Goal: Task Accomplishment & Management: Use online tool/utility

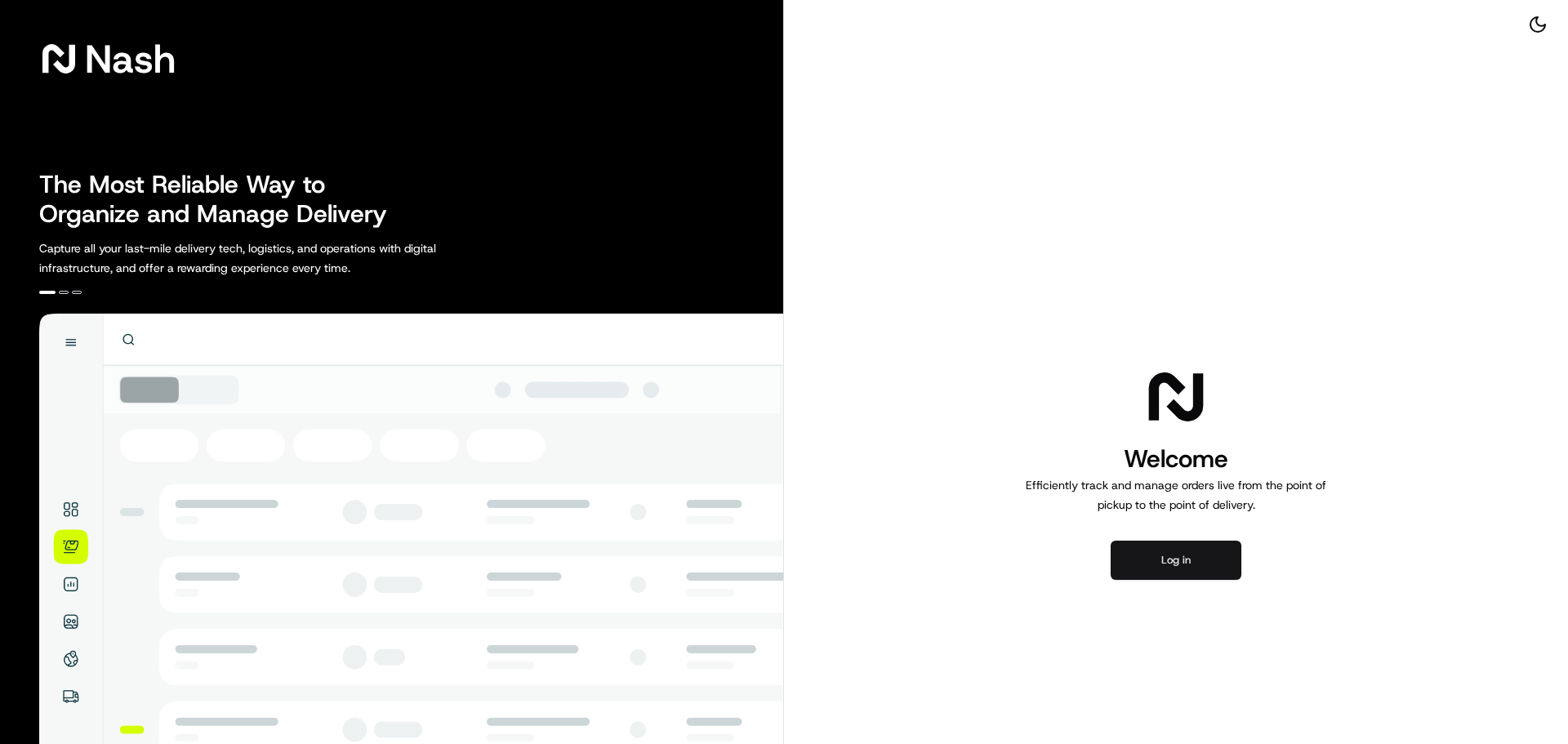
click at [1205, 566] on button "Log in" at bounding box center [1176, 560] width 131 height 39
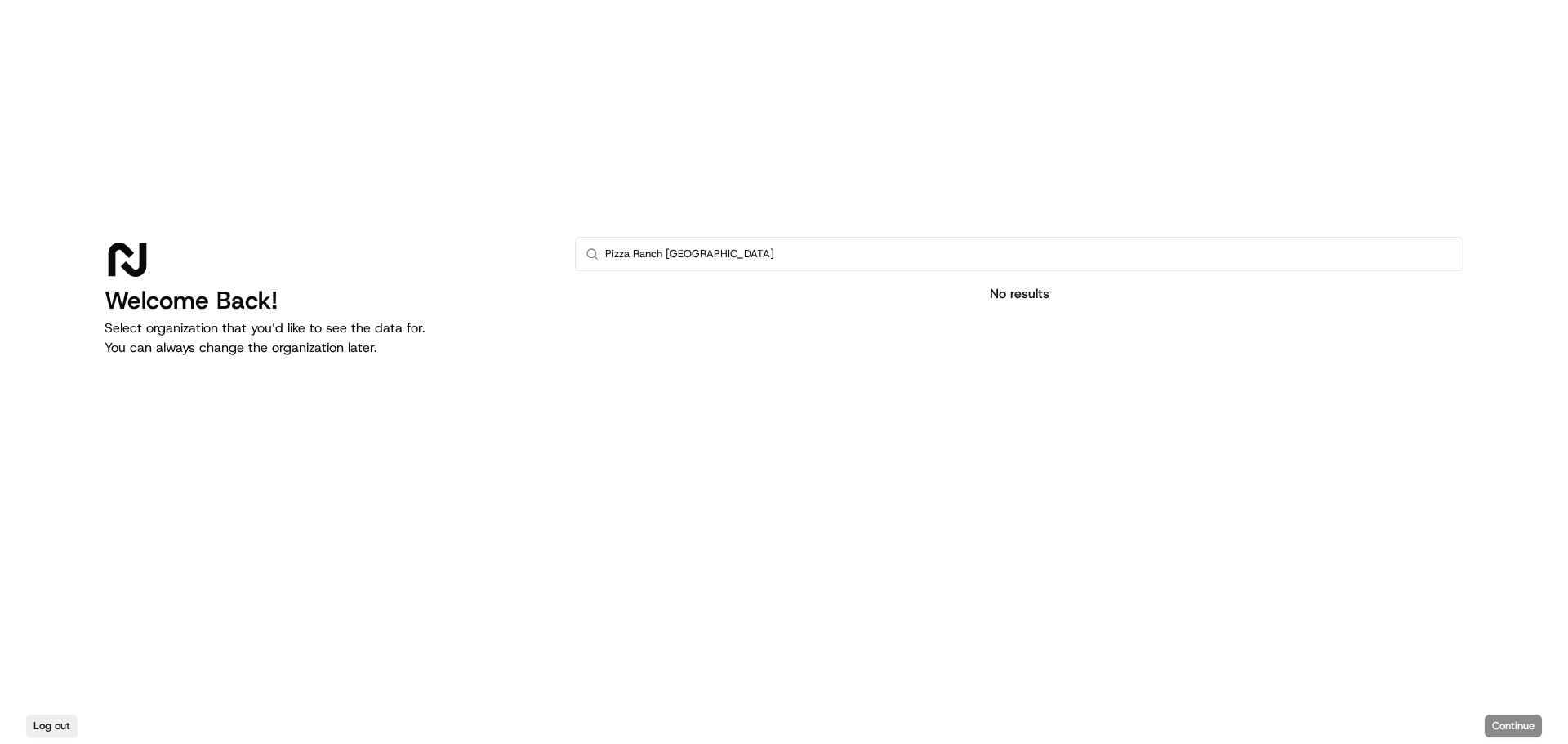
type input "Pizza Ranch I"
type input "I"
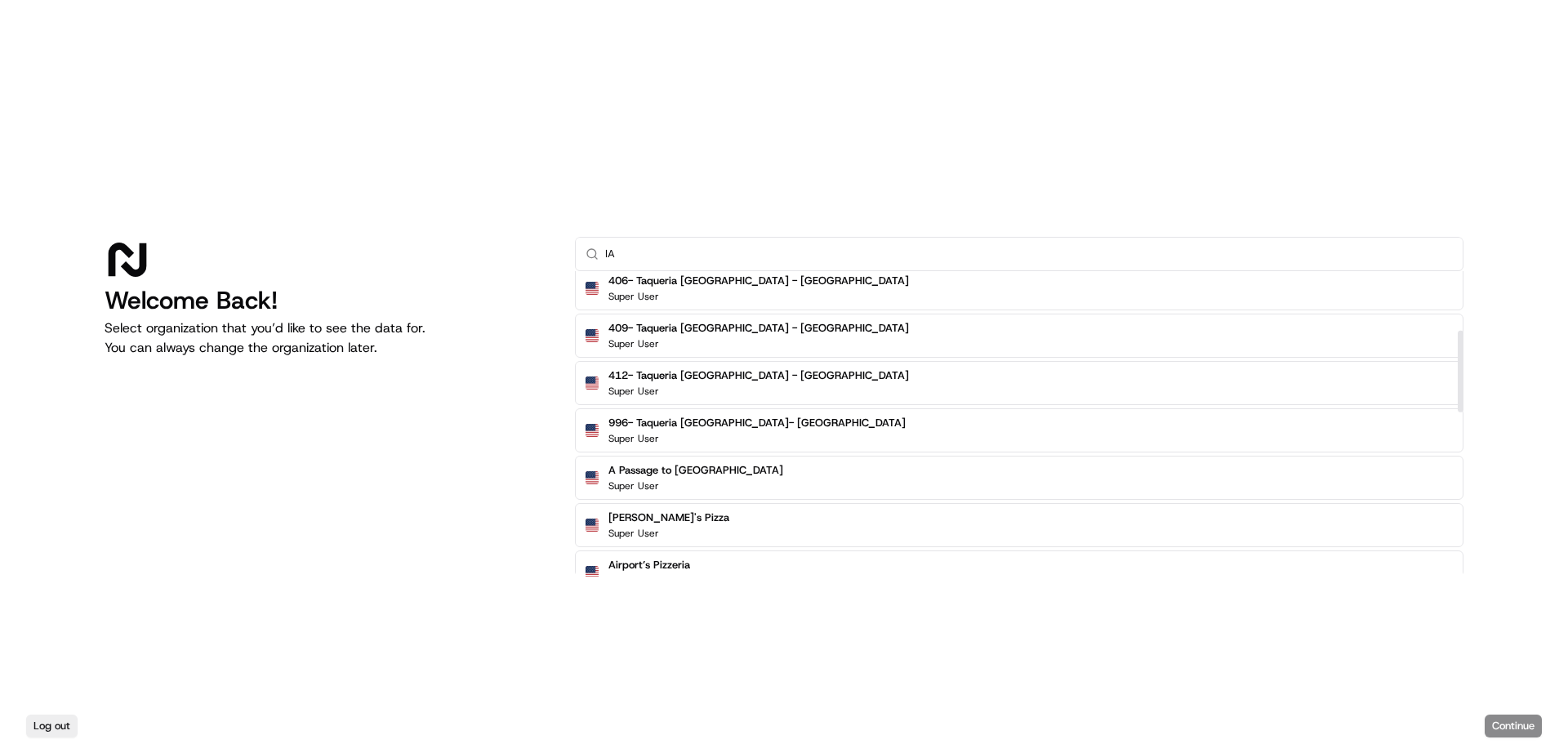
scroll to position [222, 0]
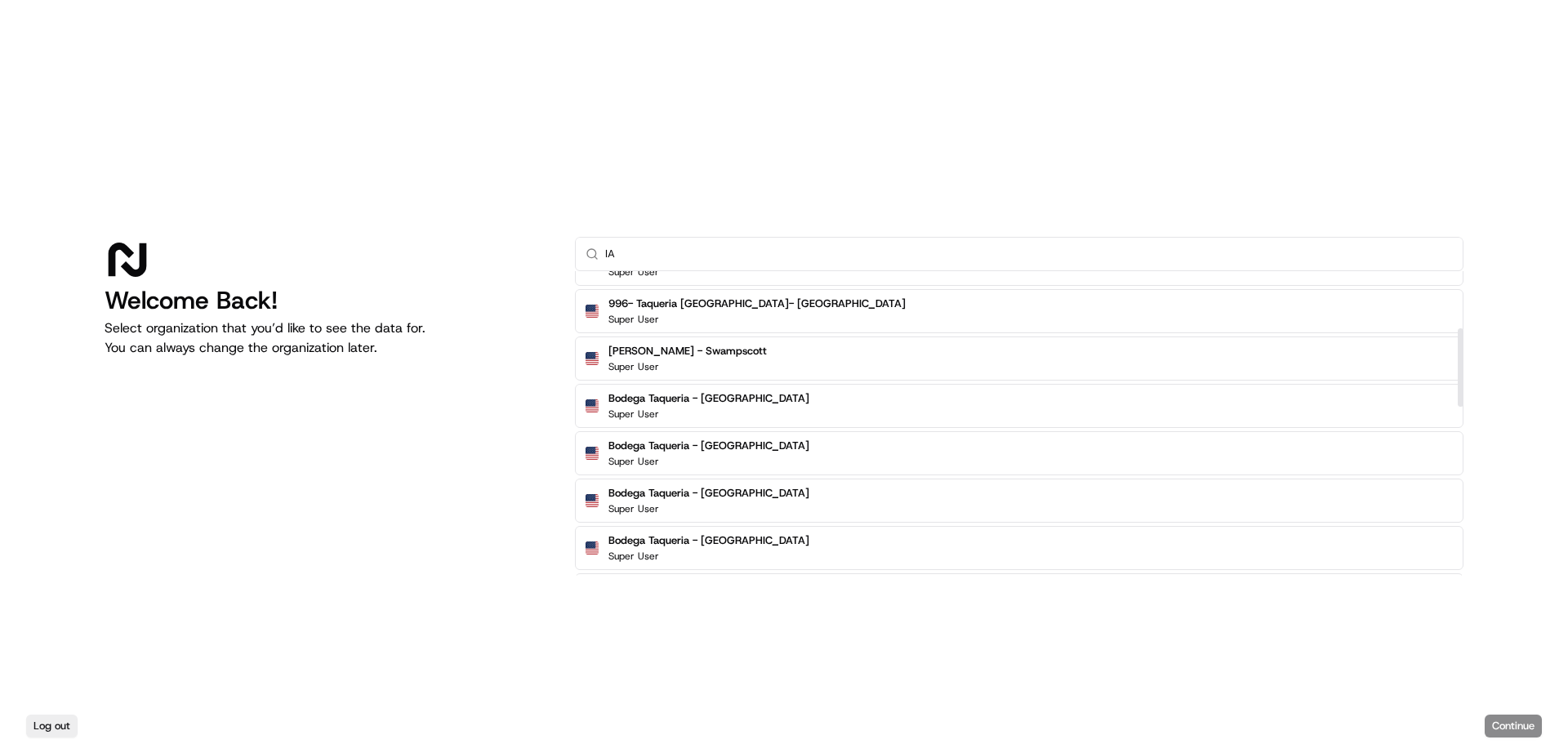
type input "I"
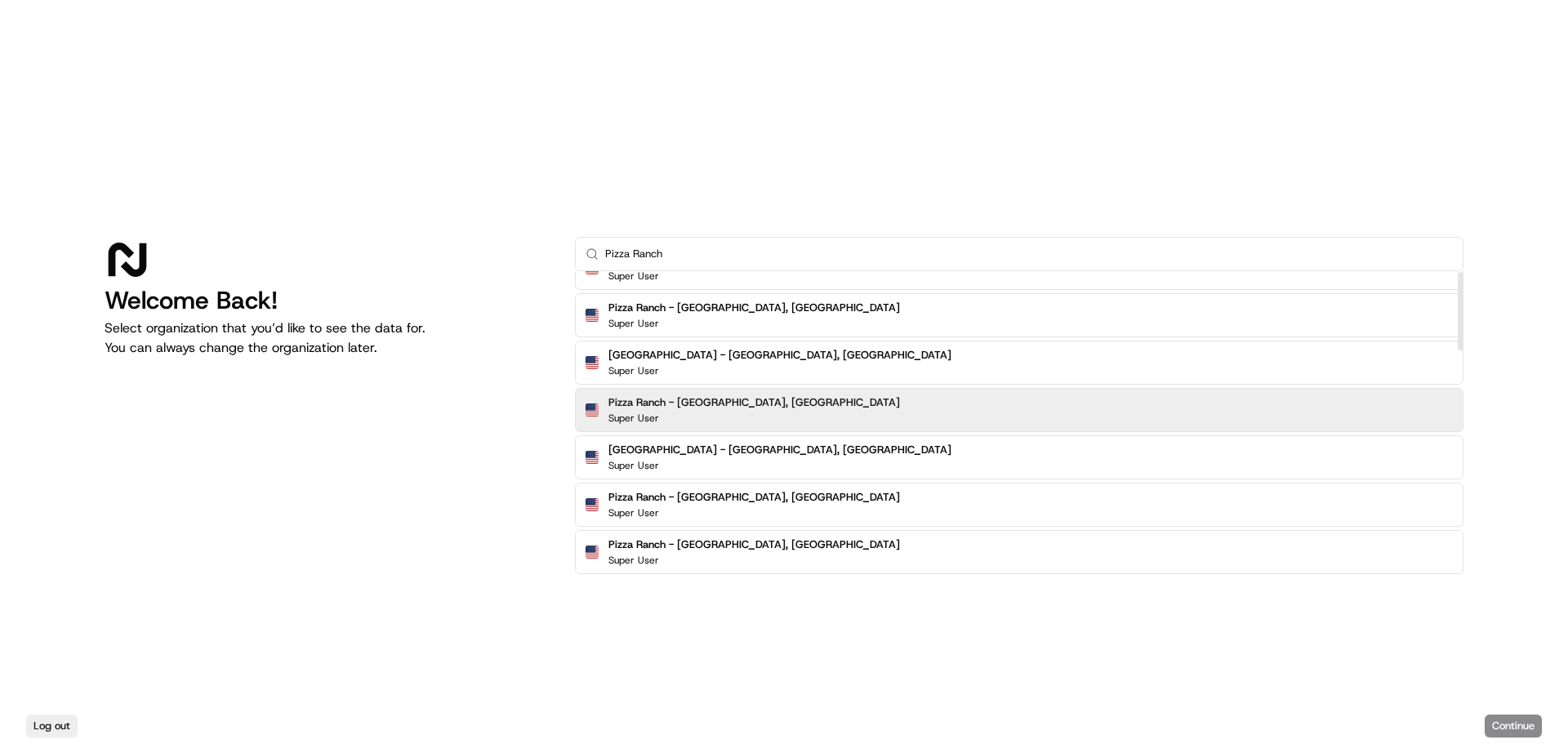
scroll to position [0, 0]
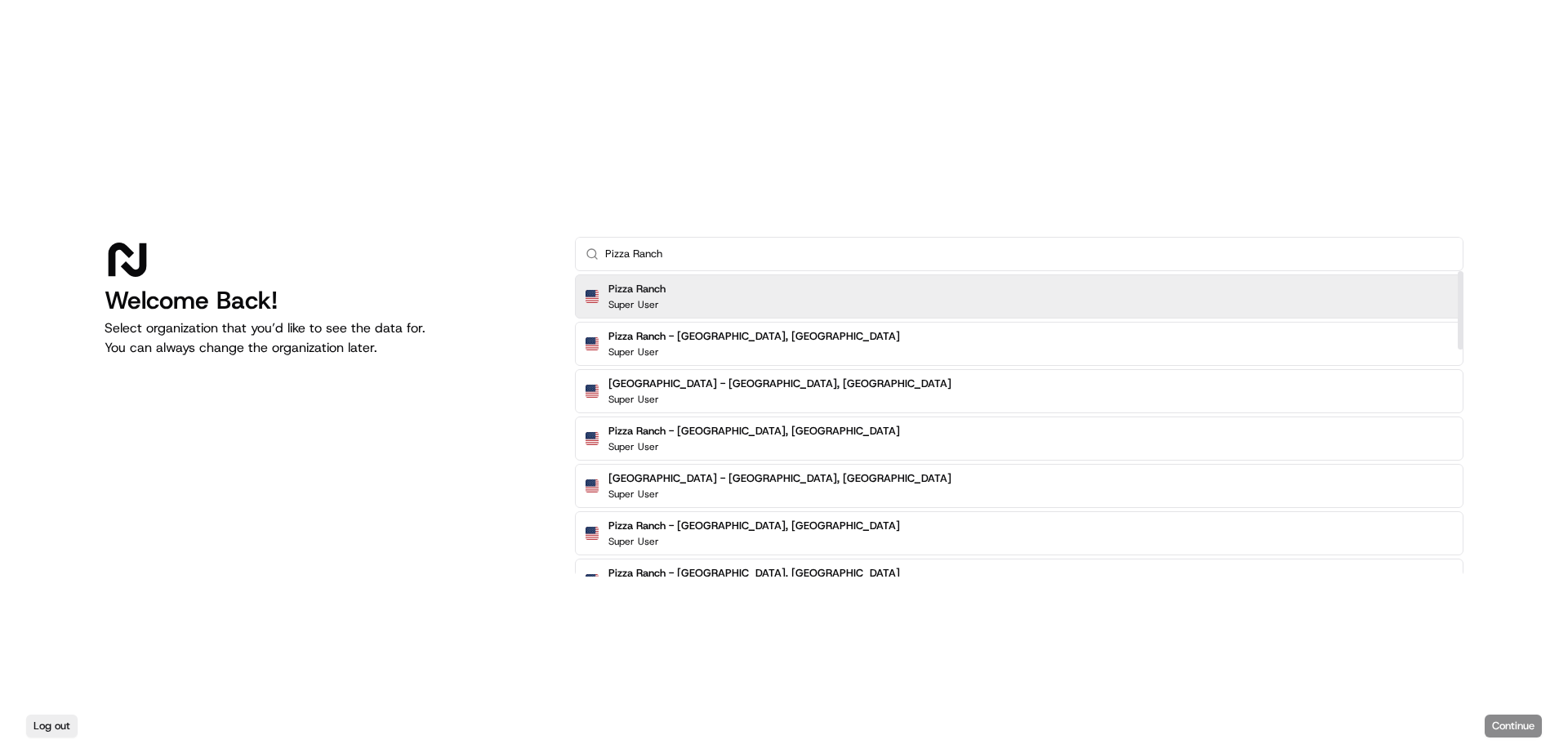
click at [753, 303] on div "Pizza Ranch Super User" at bounding box center [1019, 297] width 889 height 44
click at [713, 243] on input "Pizza Ranch" at bounding box center [1029, 254] width 848 height 33
click at [713, 249] on input "Pizza Ranch" at bounding box center [1029, 254] width 848 height 33
click at [658, 253] on input "Pizza Ranch" at bounding box center [1029, 254] width 848 height 33
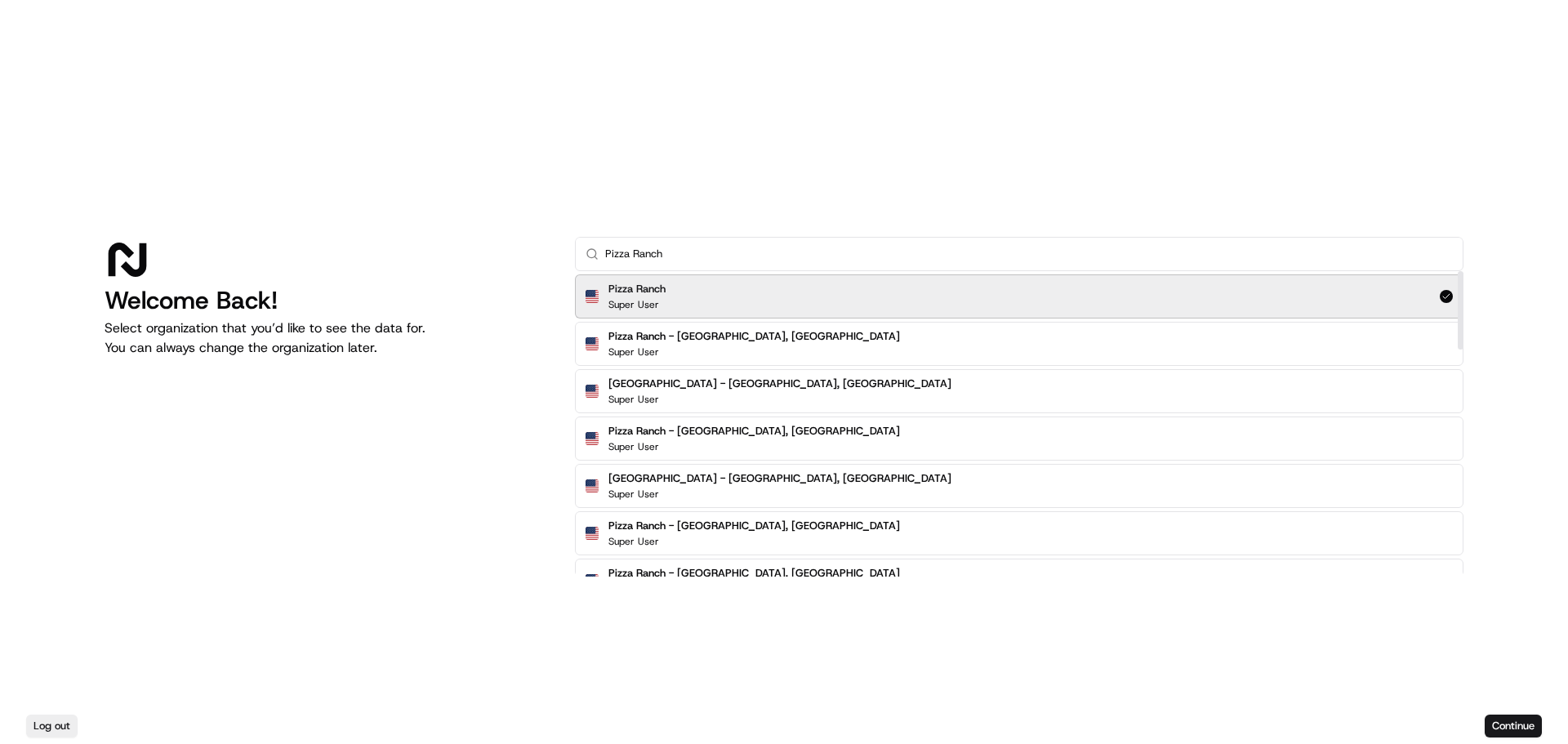
click at [658, 253] on input "Pizza Ranch" at bounding box center [1029, 254] width 848 height 33
type input "west iowa"
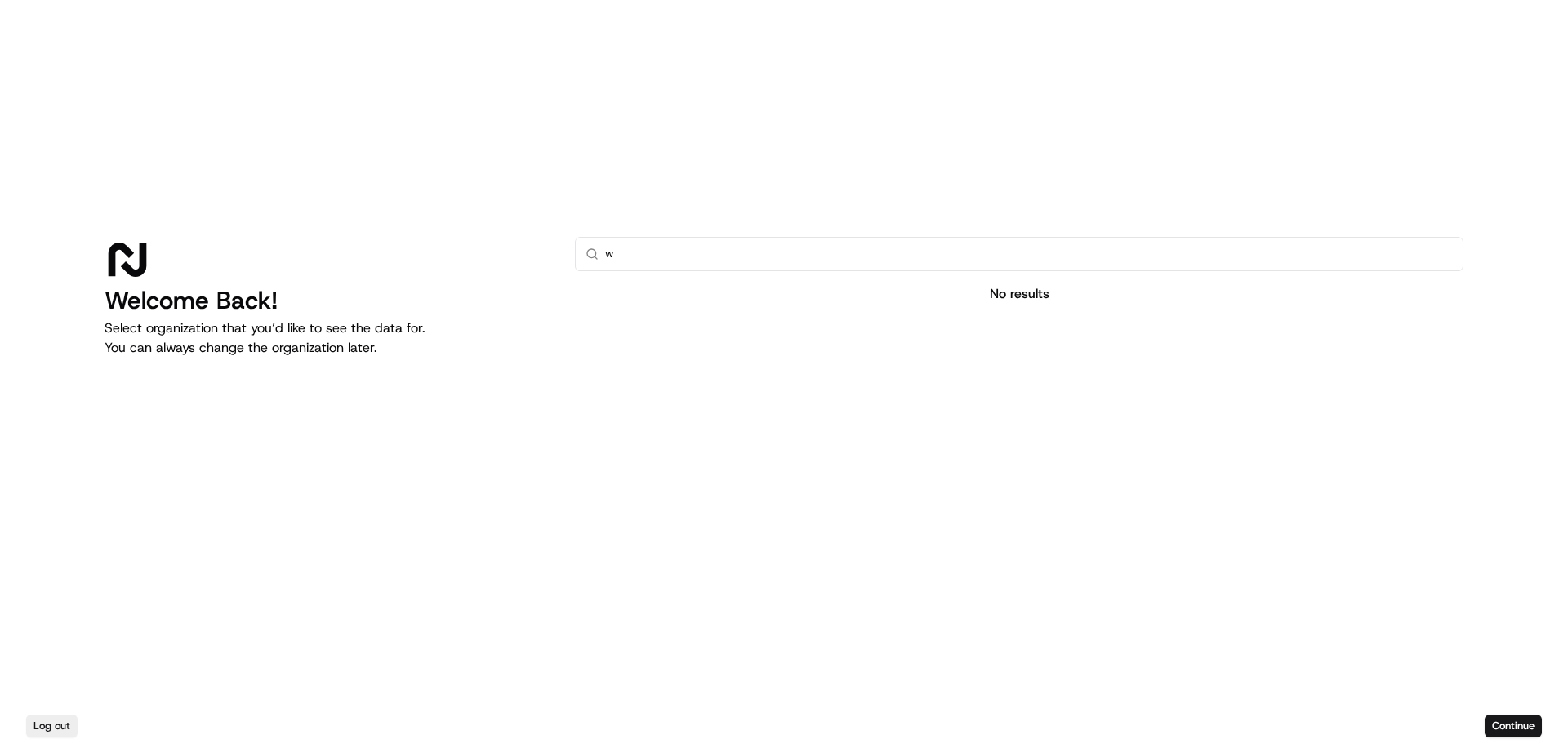
type input "we"
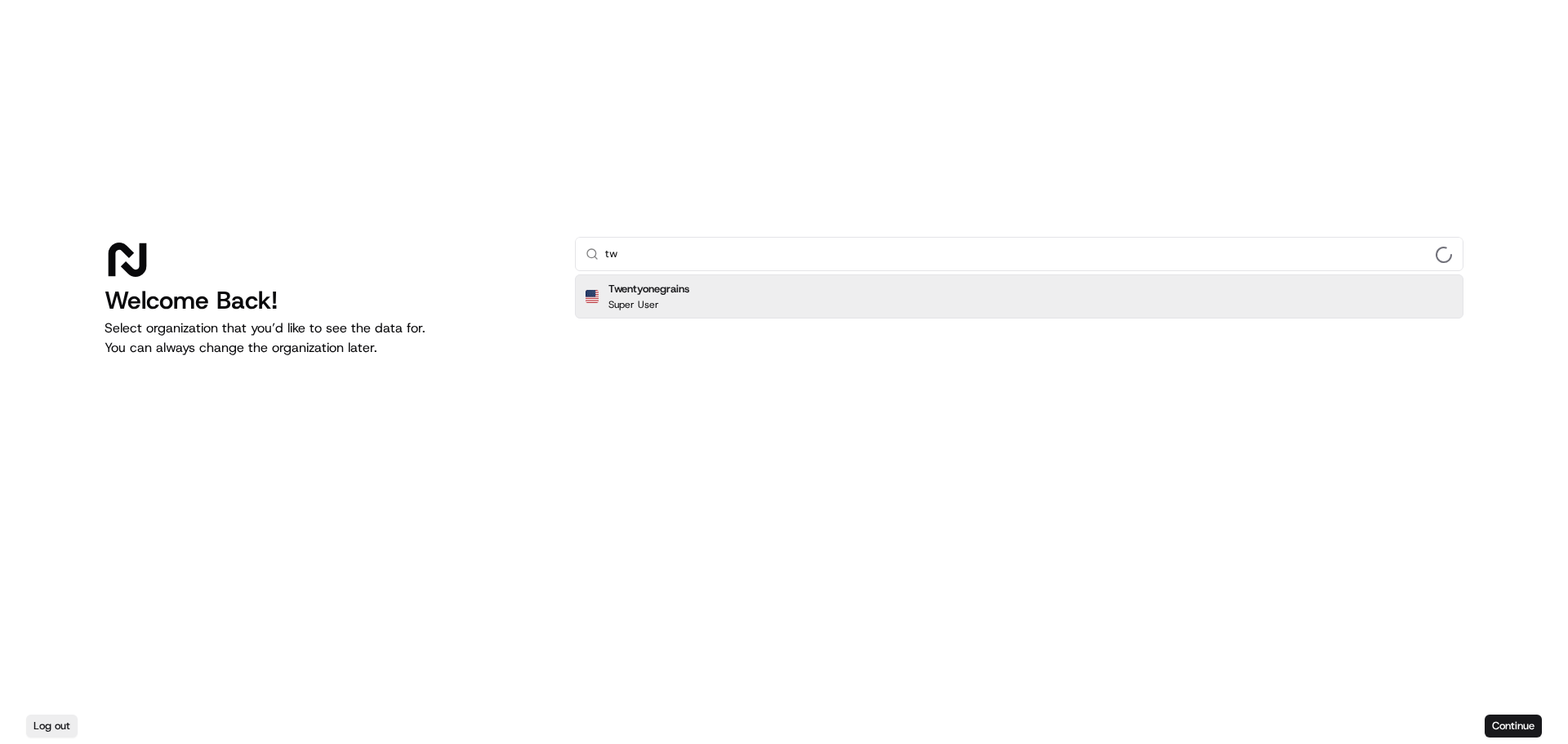
type input "t"
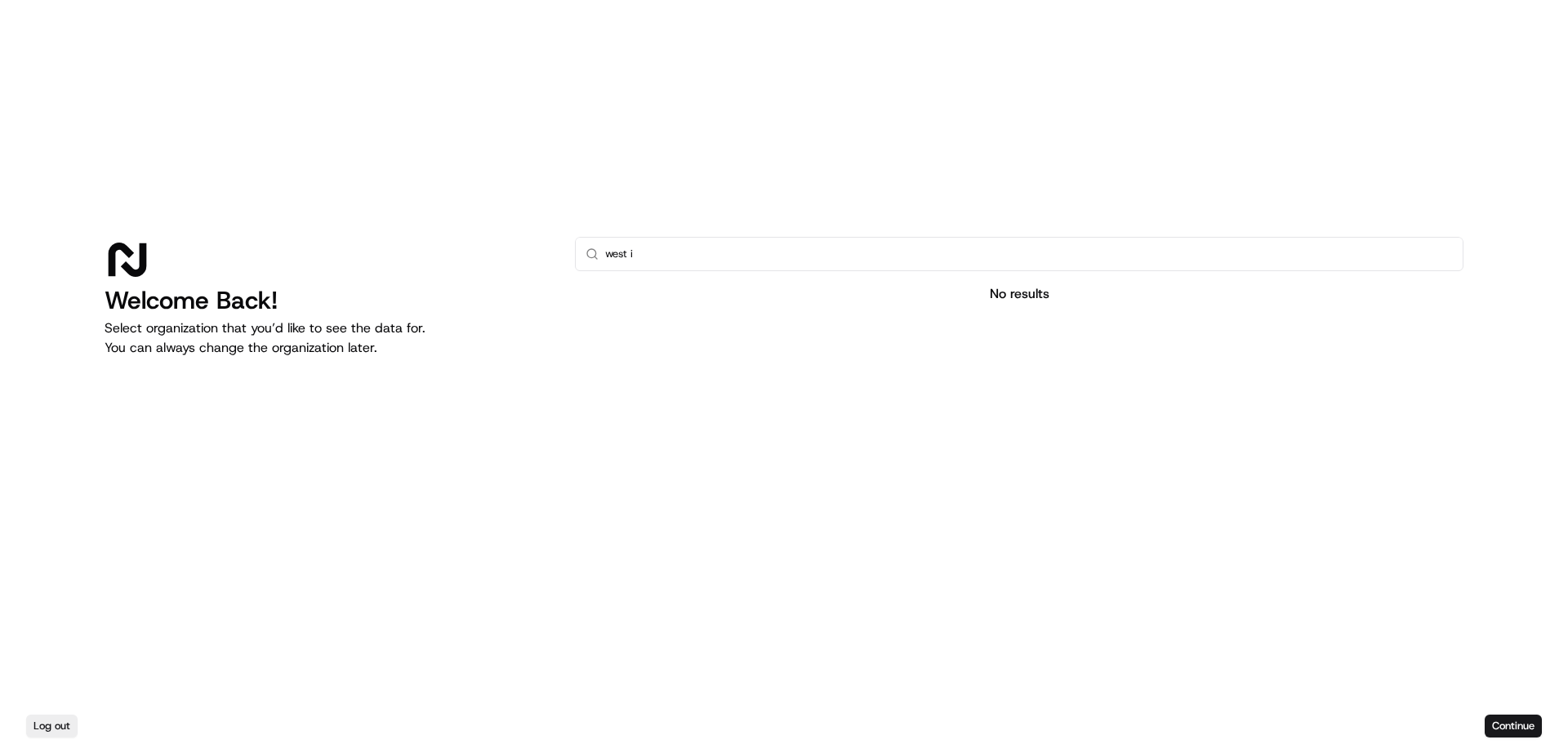
type input "west ia"
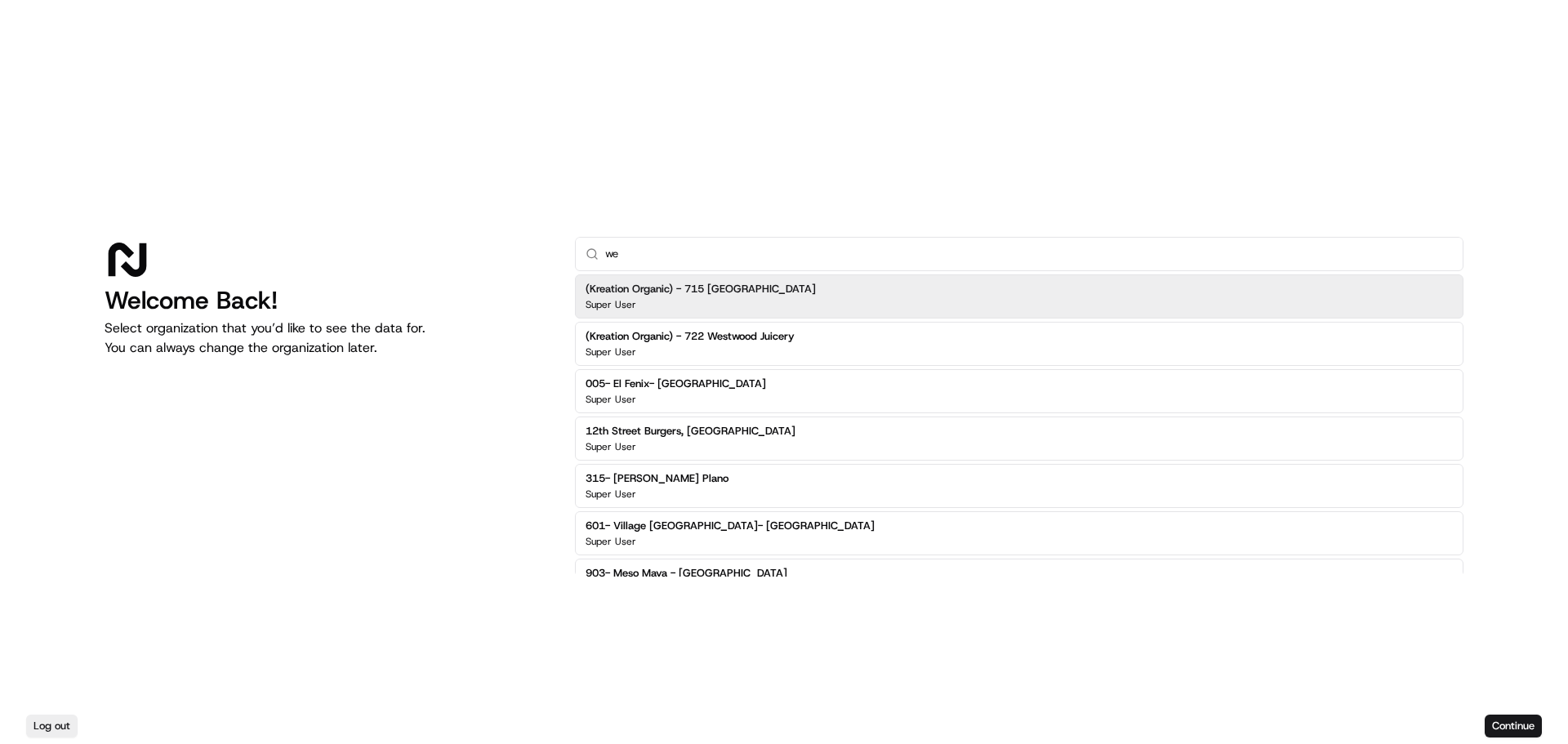
type input "w"
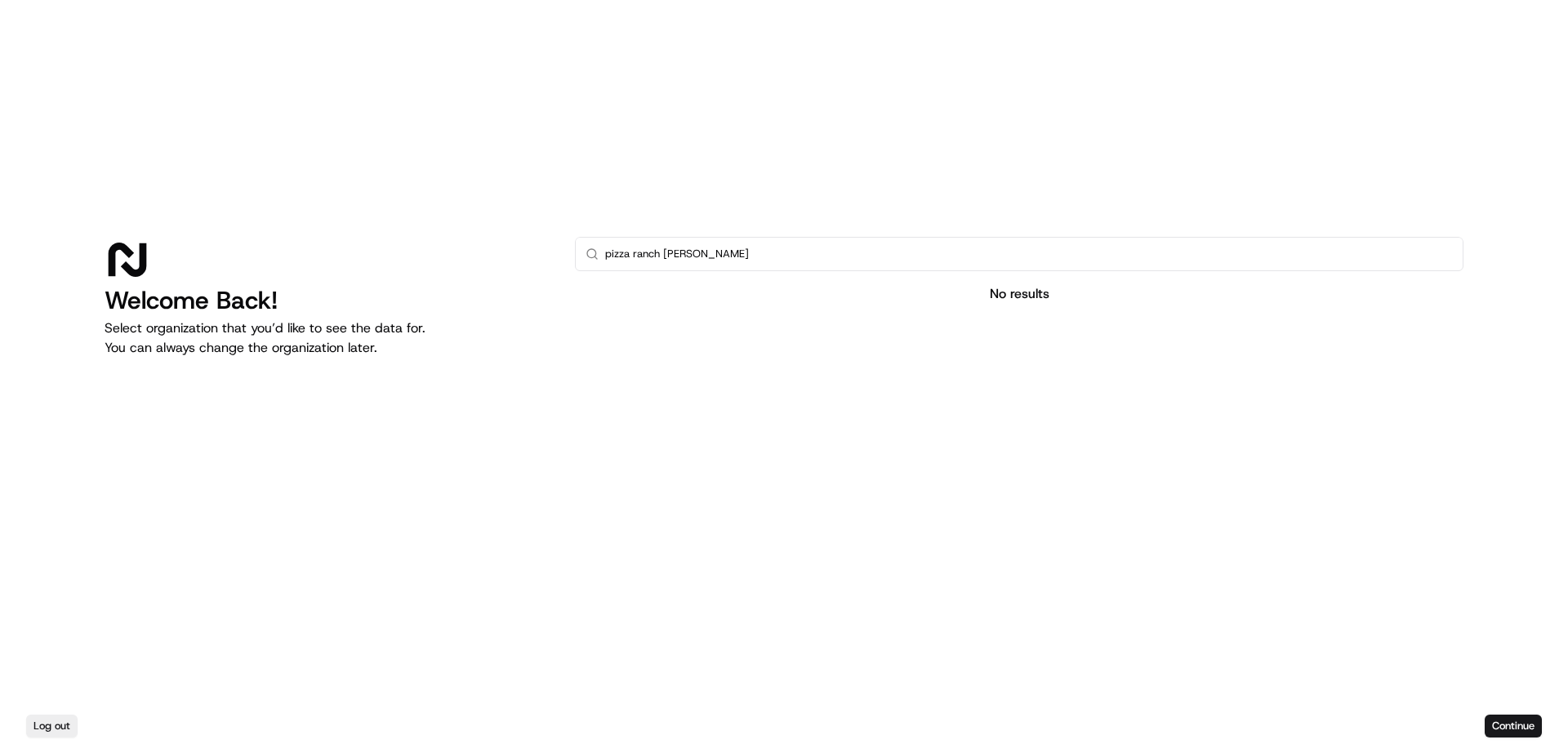
type input "pizza ranch west"
click at [808, 256] on input "text" at bounding box center [1029, 254] width 848 height 33
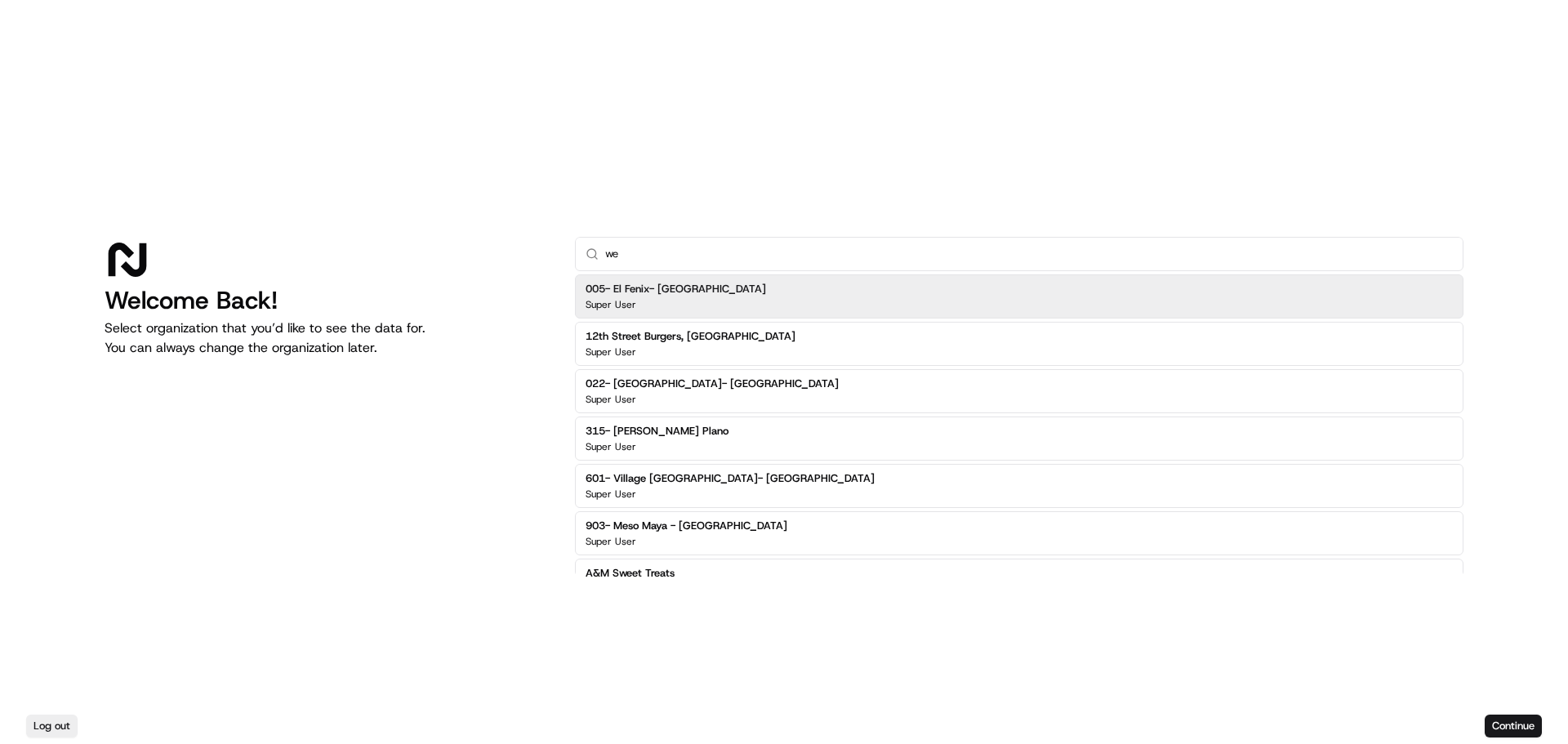
type input "w"
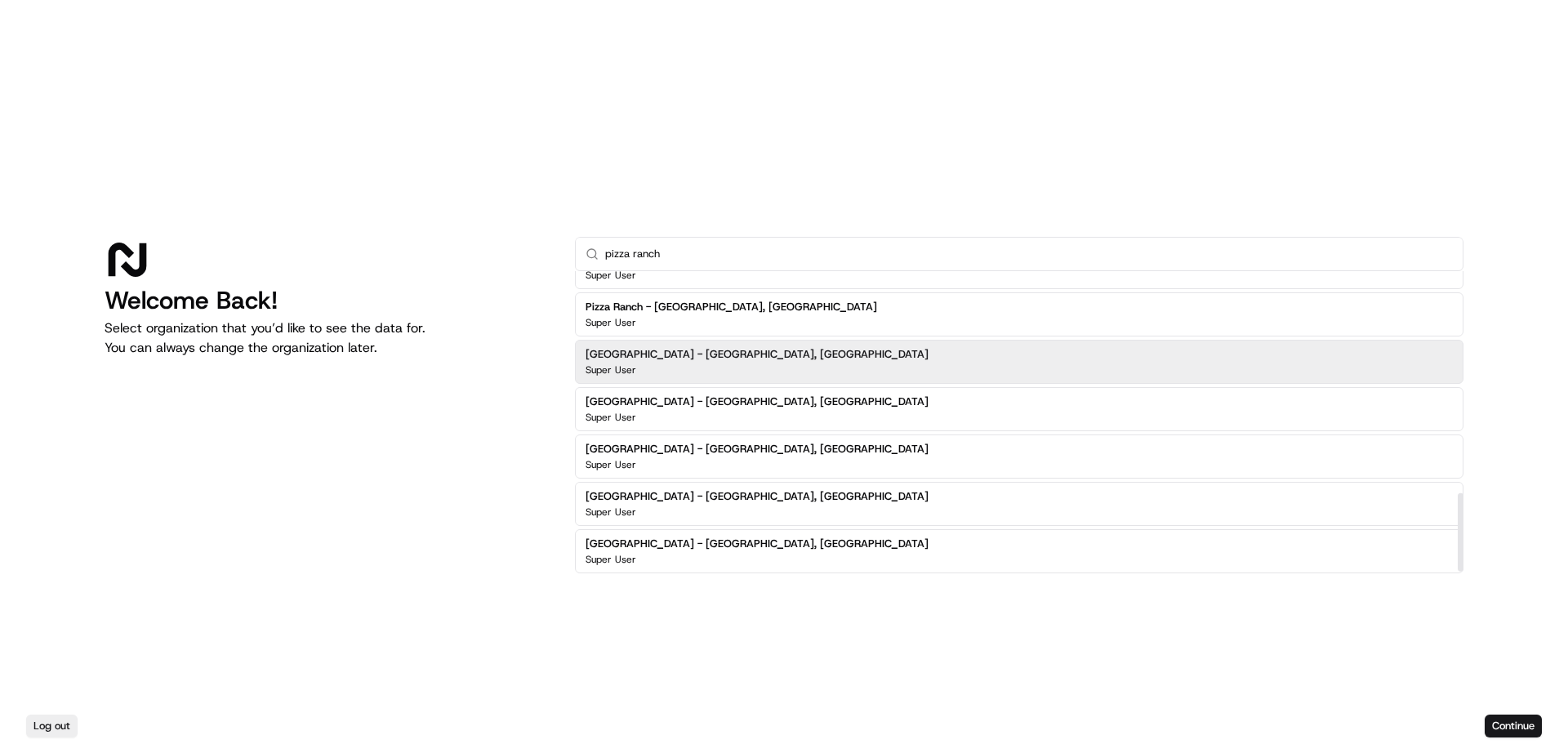
scroll to position [801, 0]
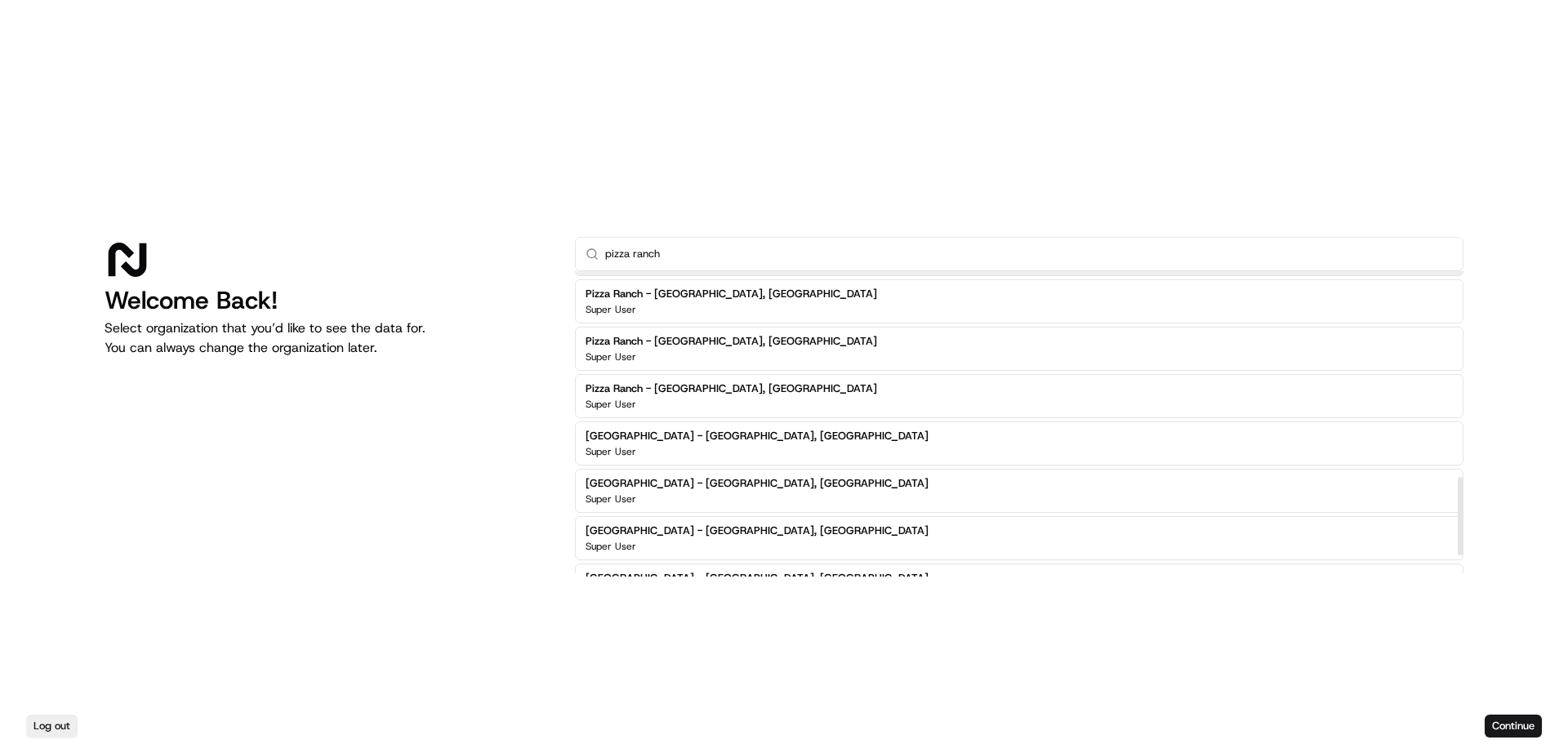
click at [719, 245] on input "pizza ranch" at bounding box center [1029, 254] width 848 height 33
paste input "Pizza Ranch - Iowa City, IA"
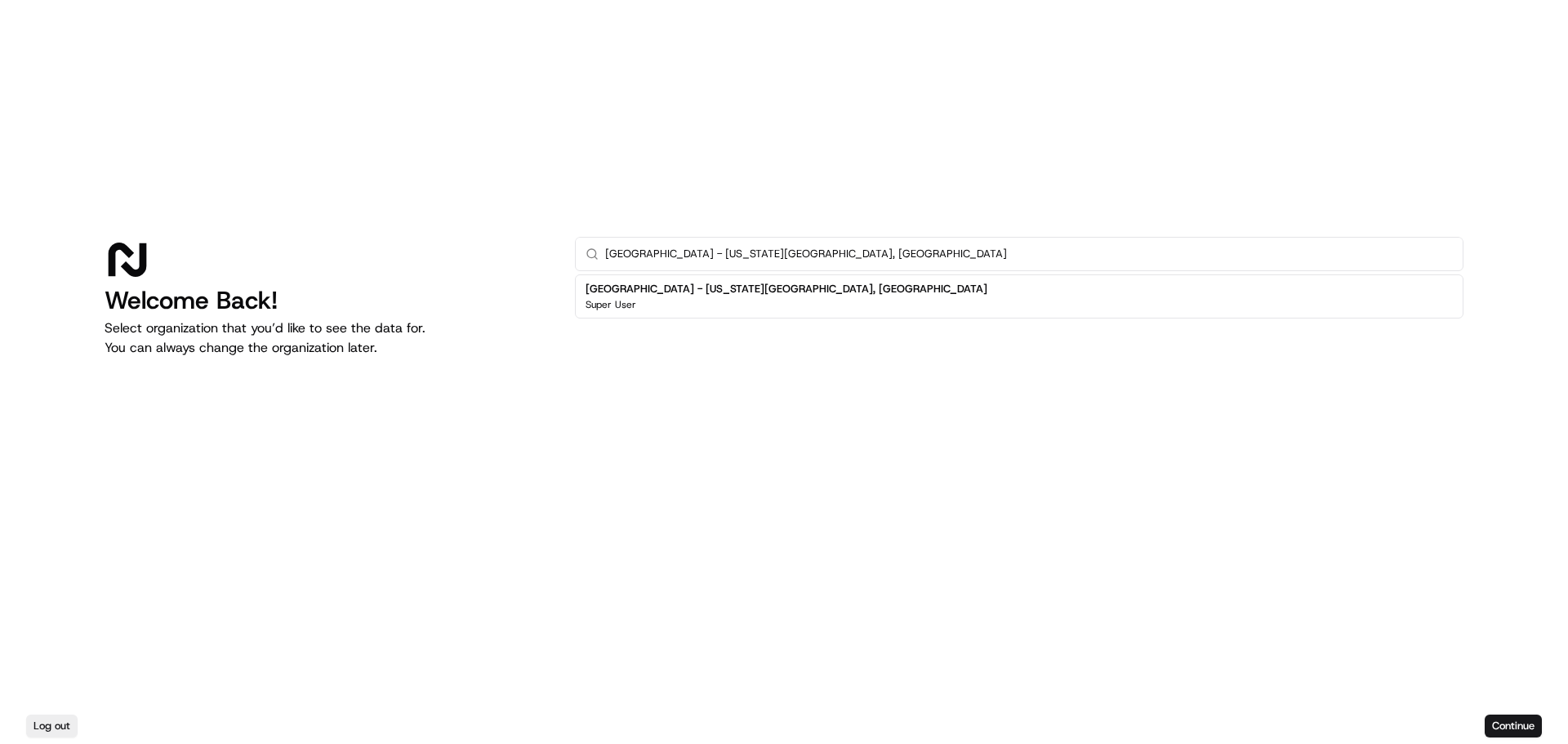
scroll to position [0, 0]
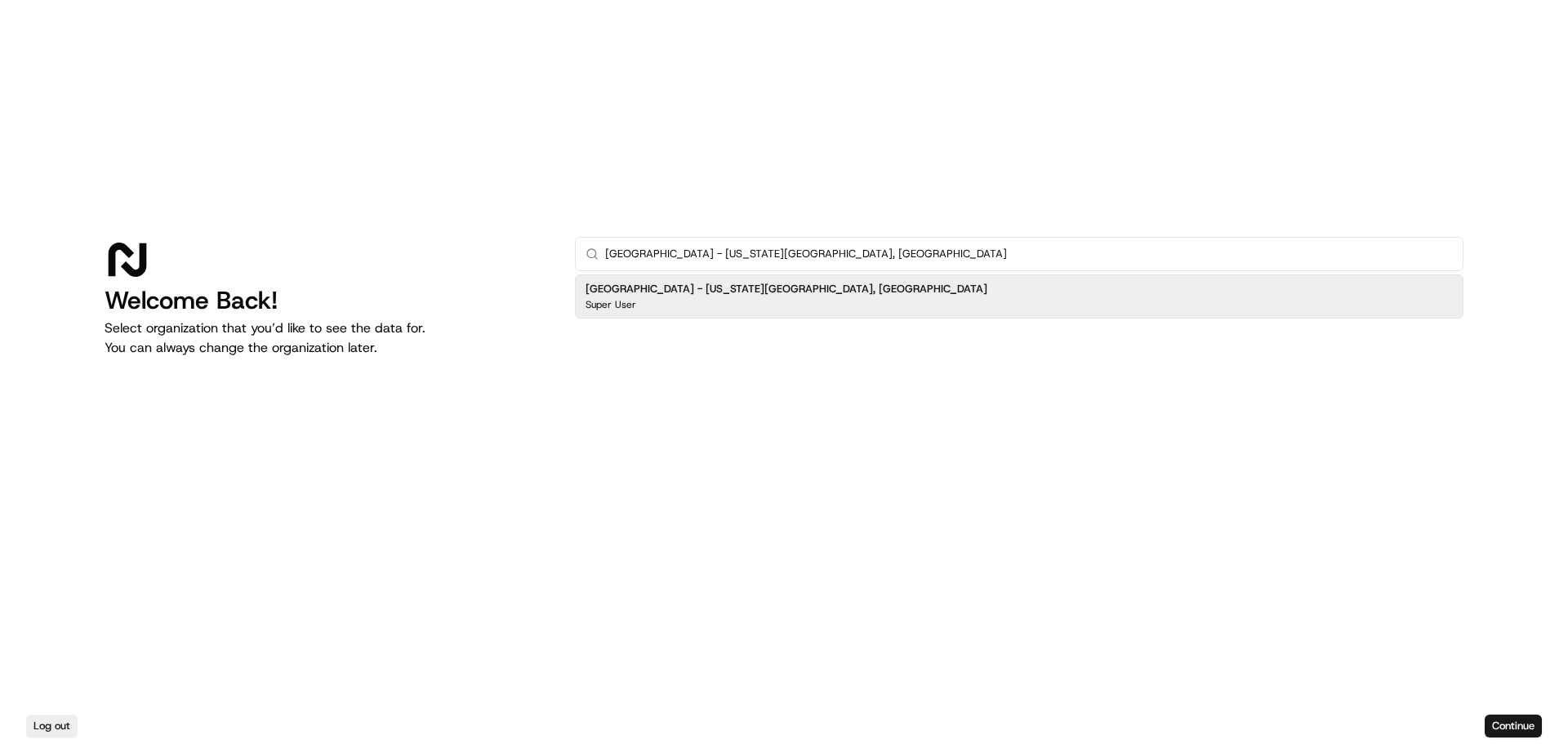
type input "Pizza Ranch - Iowa City, IA"
click at [750, 293] on div "Pizza Ranch - Iowa City, IA Super User" at bounding box center [1019, 297] width 889 height 44
click at [861, 241] on input "Pizza Ranch - Iowa City, IA" at bounding box center [1029, 254] width 848 height 33
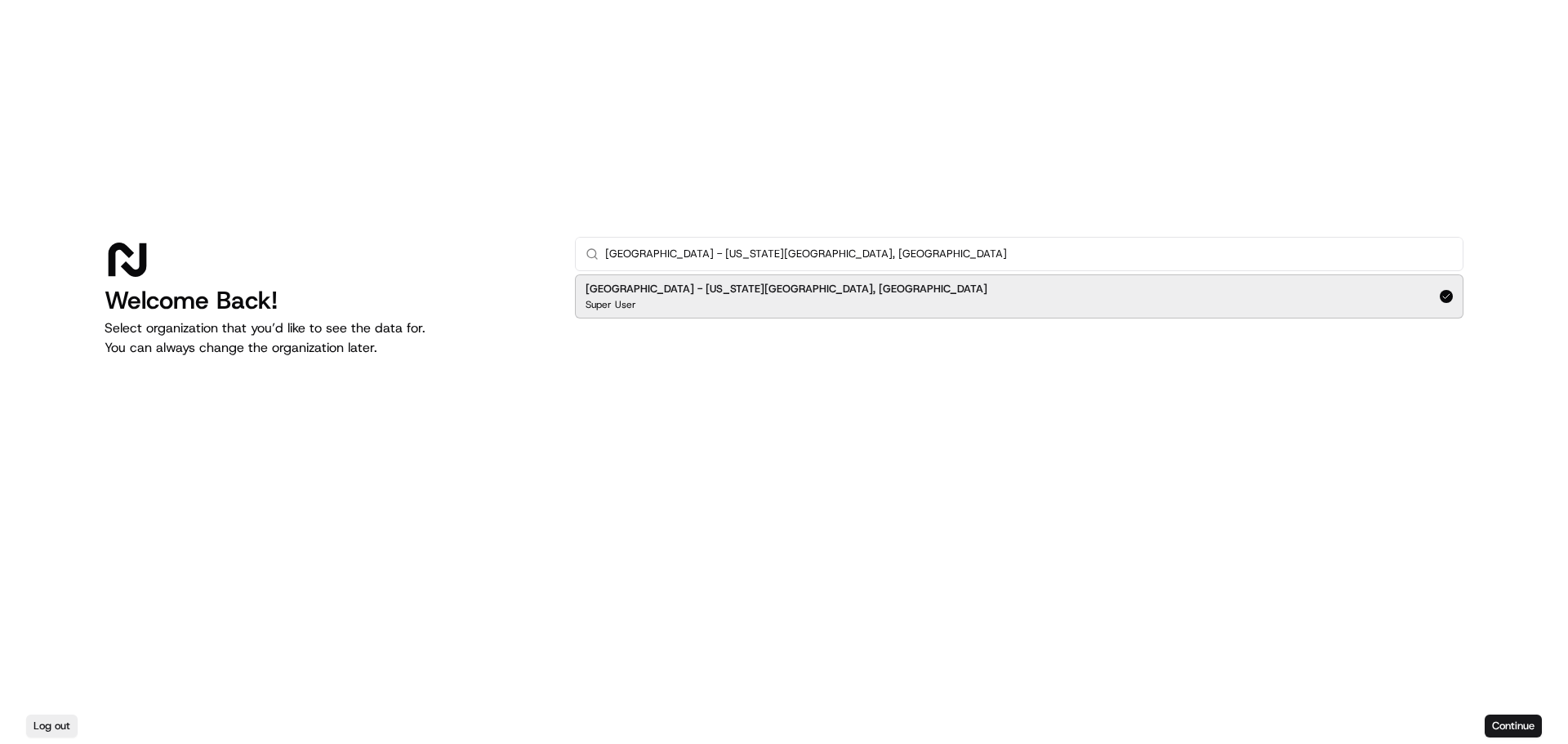
click at [861, 241] on input "Pizza Ranch - Iowa City, IA" at bounding box center [1029, 254] width 848 height 33
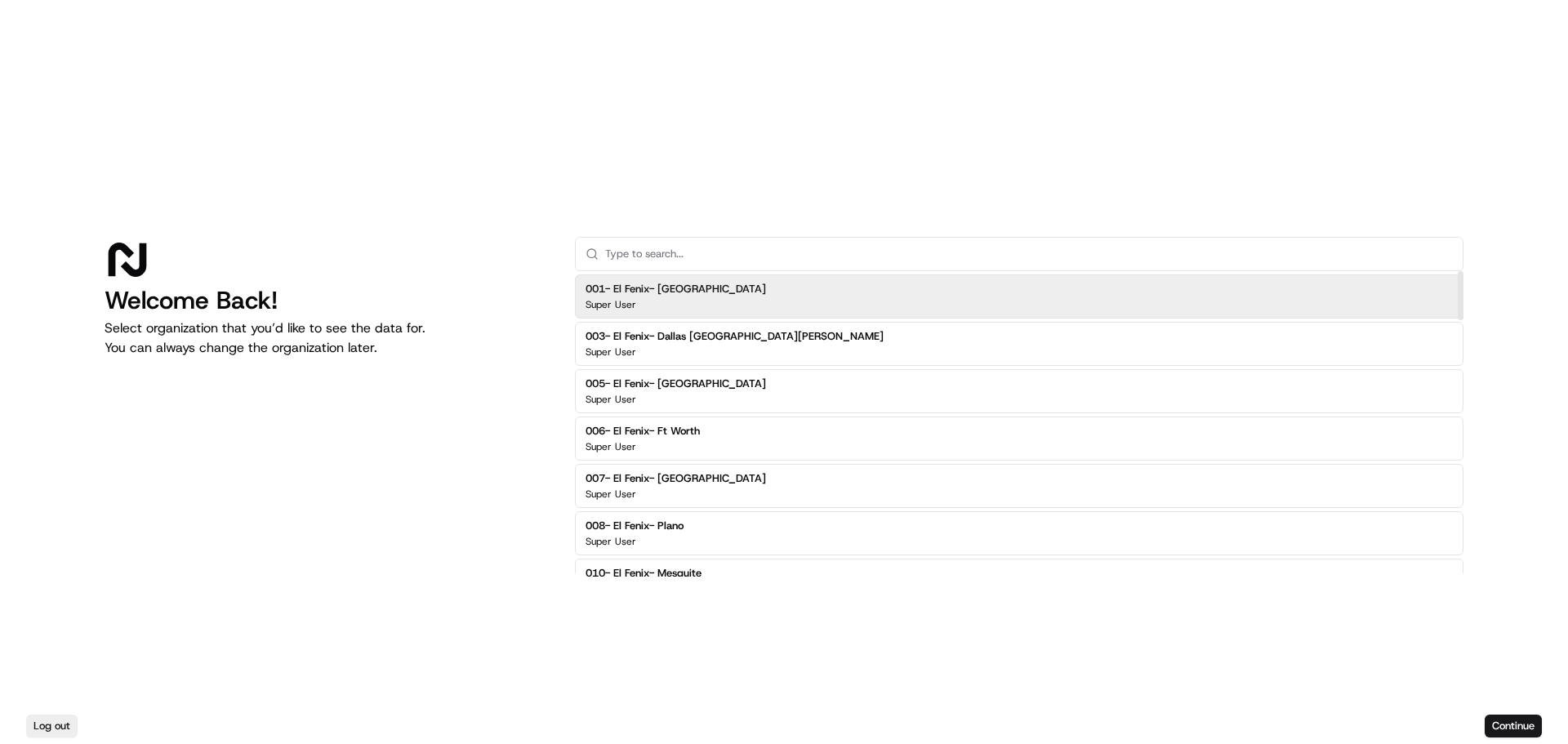
click at [814, 246] on input "text" at bounding box center [1029, 254] width 848 height 33
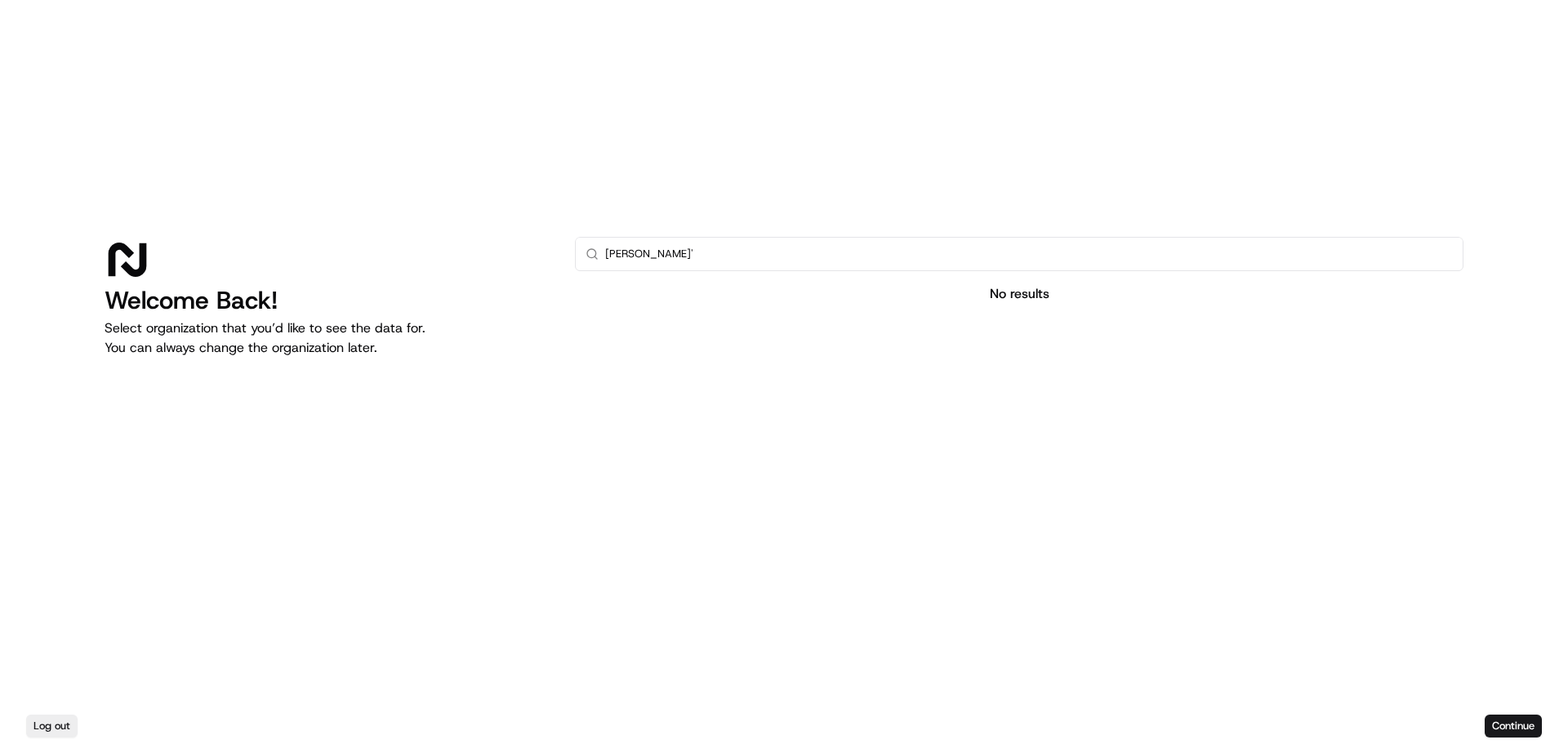
type input "[PERSON_NAME]"
click at [814, 246] on input "text" at bounding box center [1029, 254] width 848 height 33
type input "[PERSON_NAME]'"
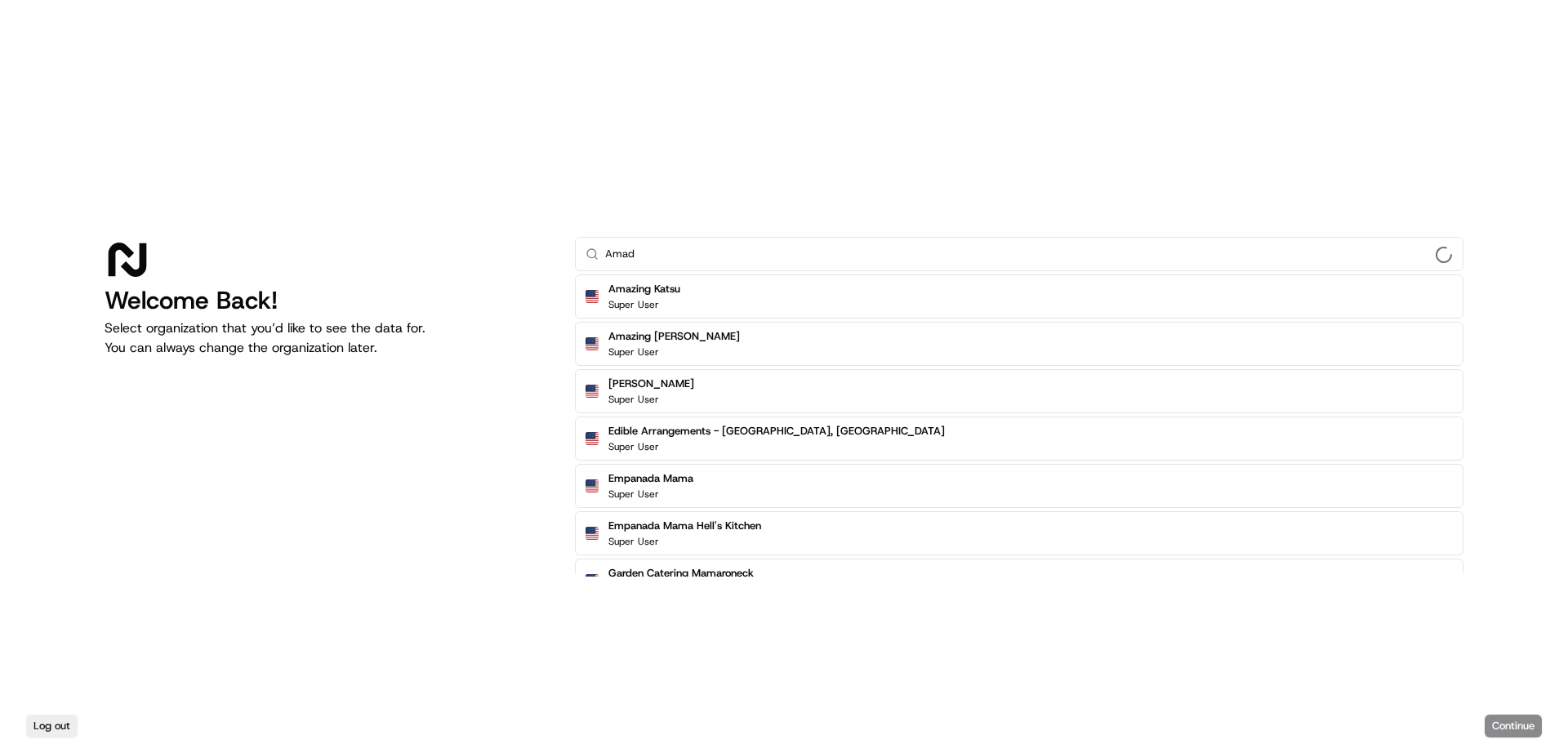
type input "[PERSON_NAME]"
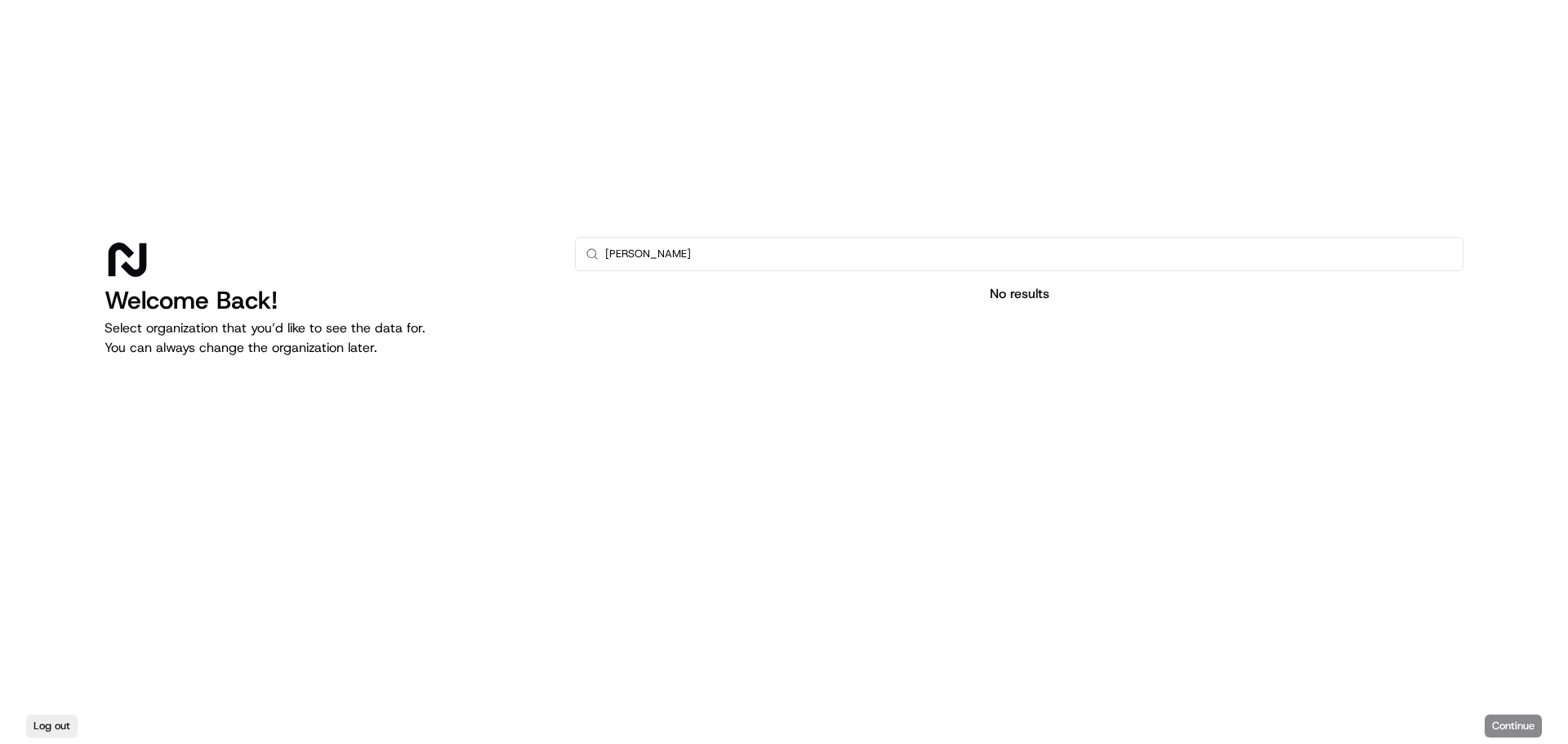
type input "[PERSON_NAME]'"
type input "A"
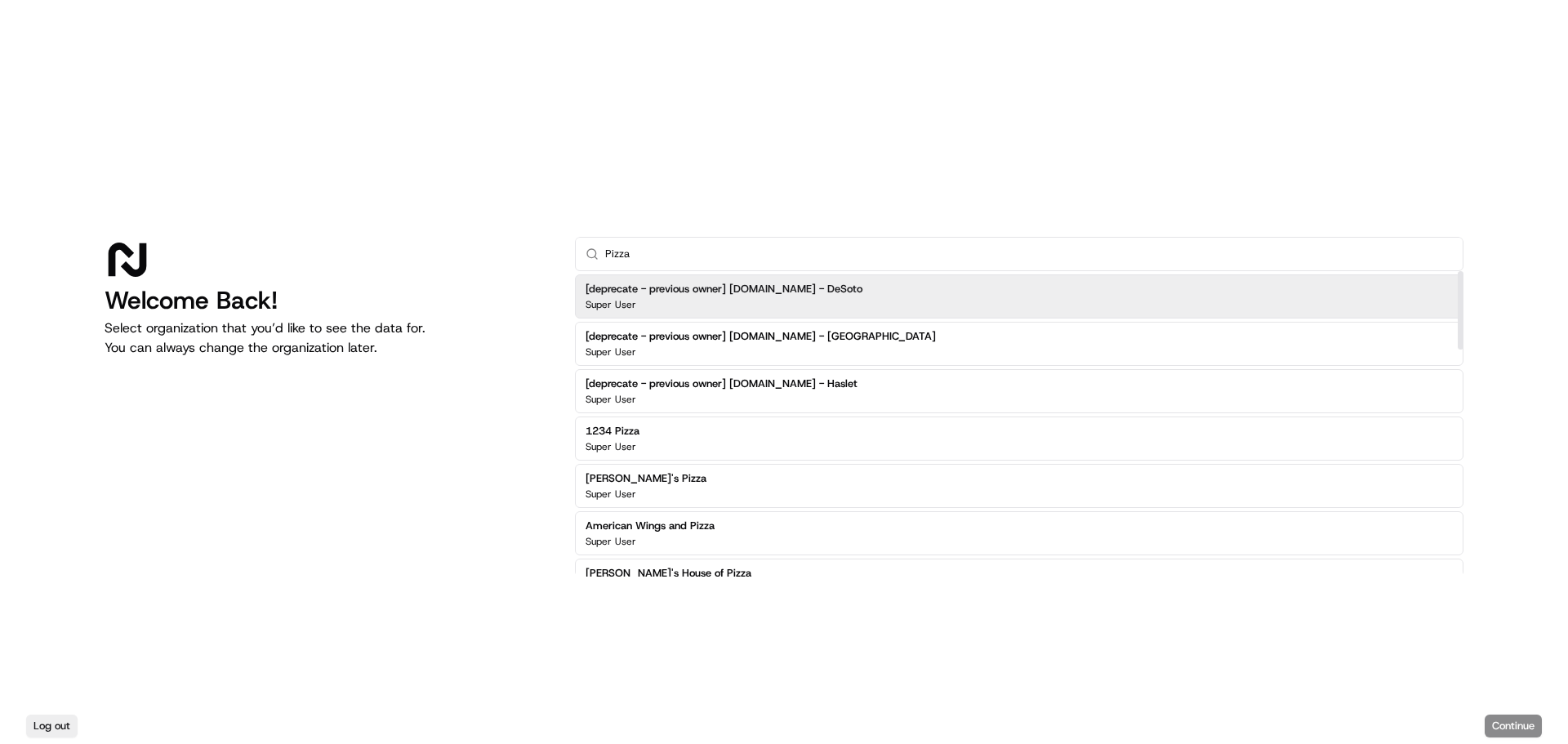
click at [669, 244] on input "Pizza" at bounding box center [1029, 254] width 848 height 33
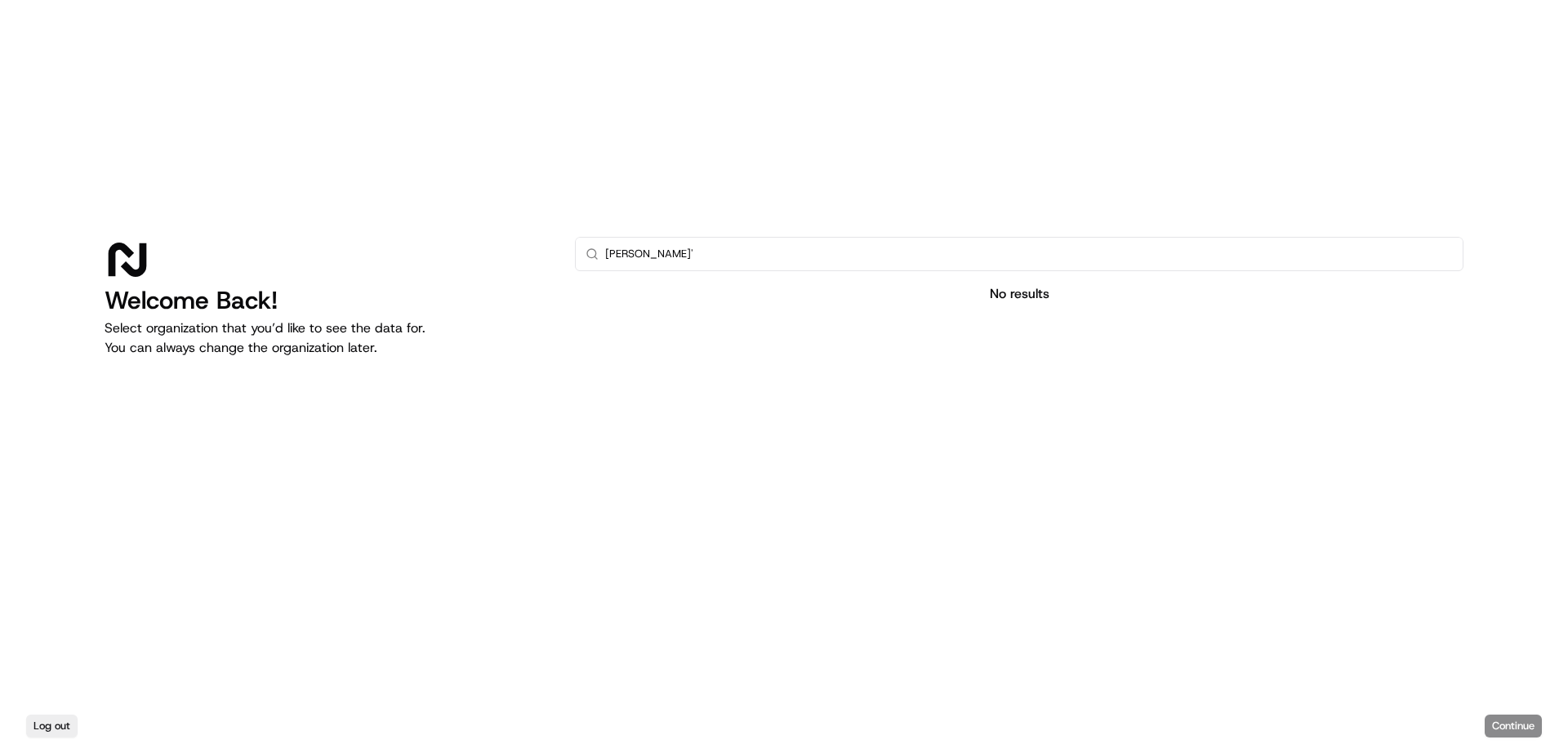
type input "[PERSON_NAME]"
click at [671, 250] on input "text" at bounding box center [1029, 254] width 848 height 33
click at [672, 250] on input "text" at bounding box center [1029, 254] width 848 height 33
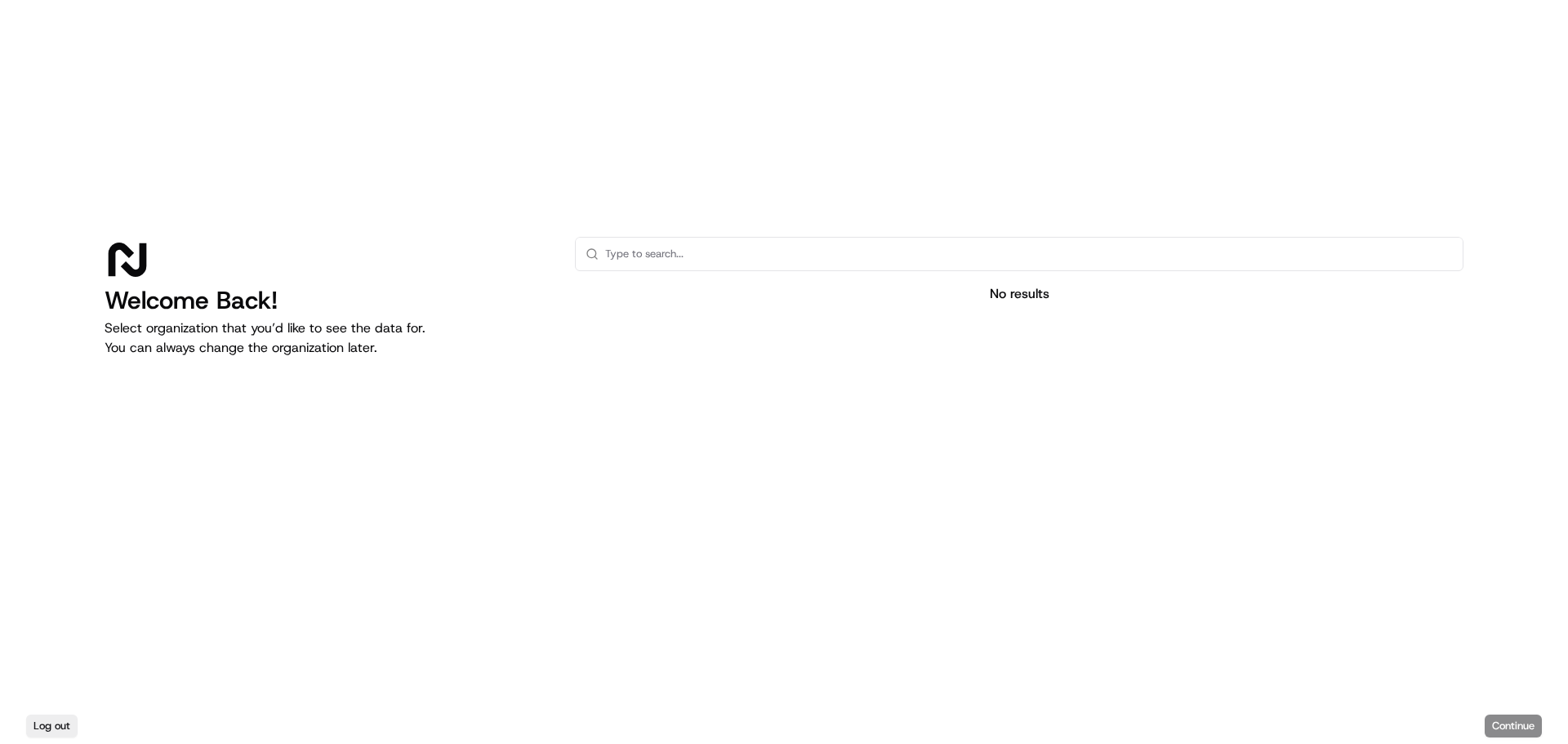
click at [672, 250] on input "text" at bounding box center [1029, 254] width 848 height 33
click at [812, 253] on input "text" at bounding box center [1029, 254] width 848 height 33
type input "a"
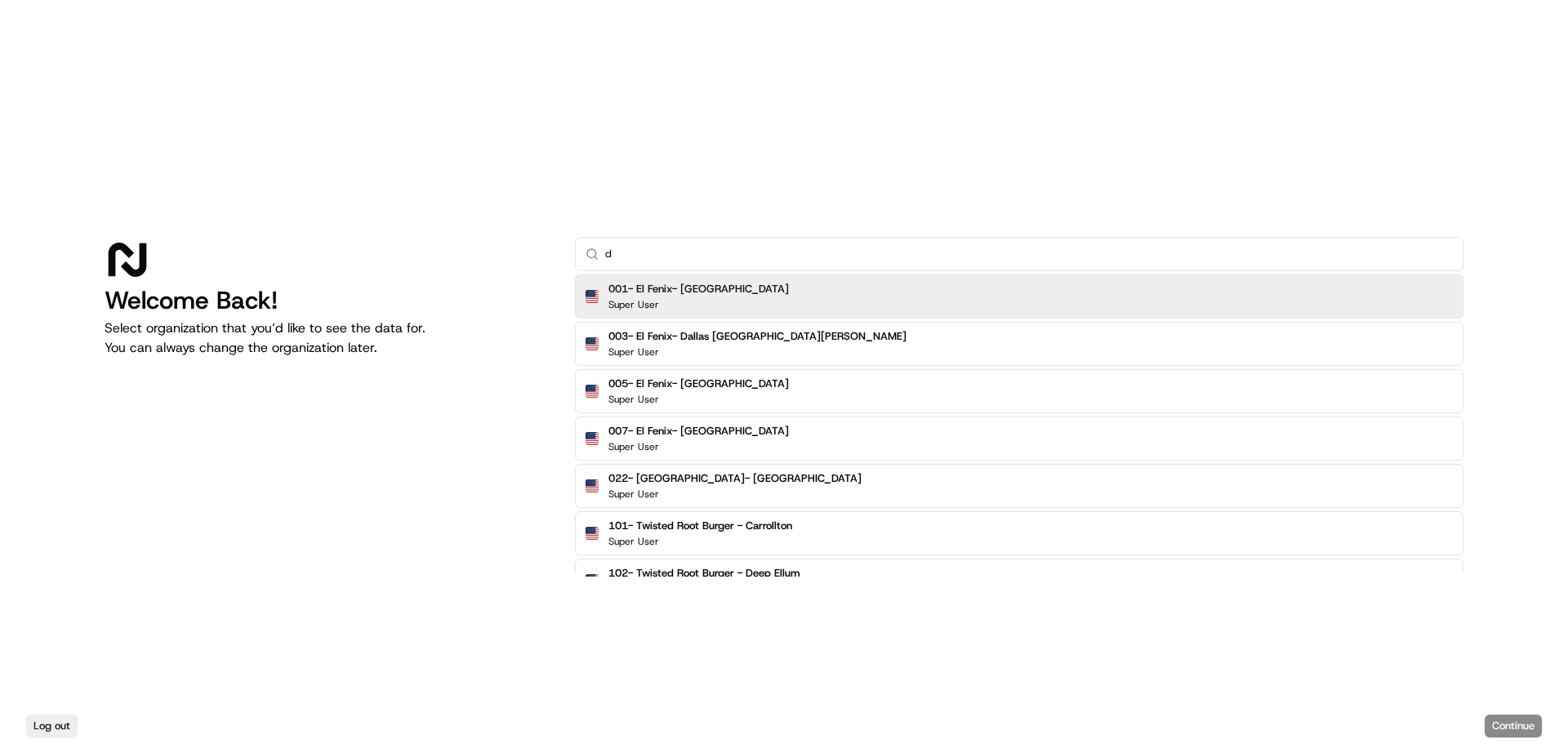
click at [810, 252] on input "d" at bounding box center [1029, 254] width 848 height 33
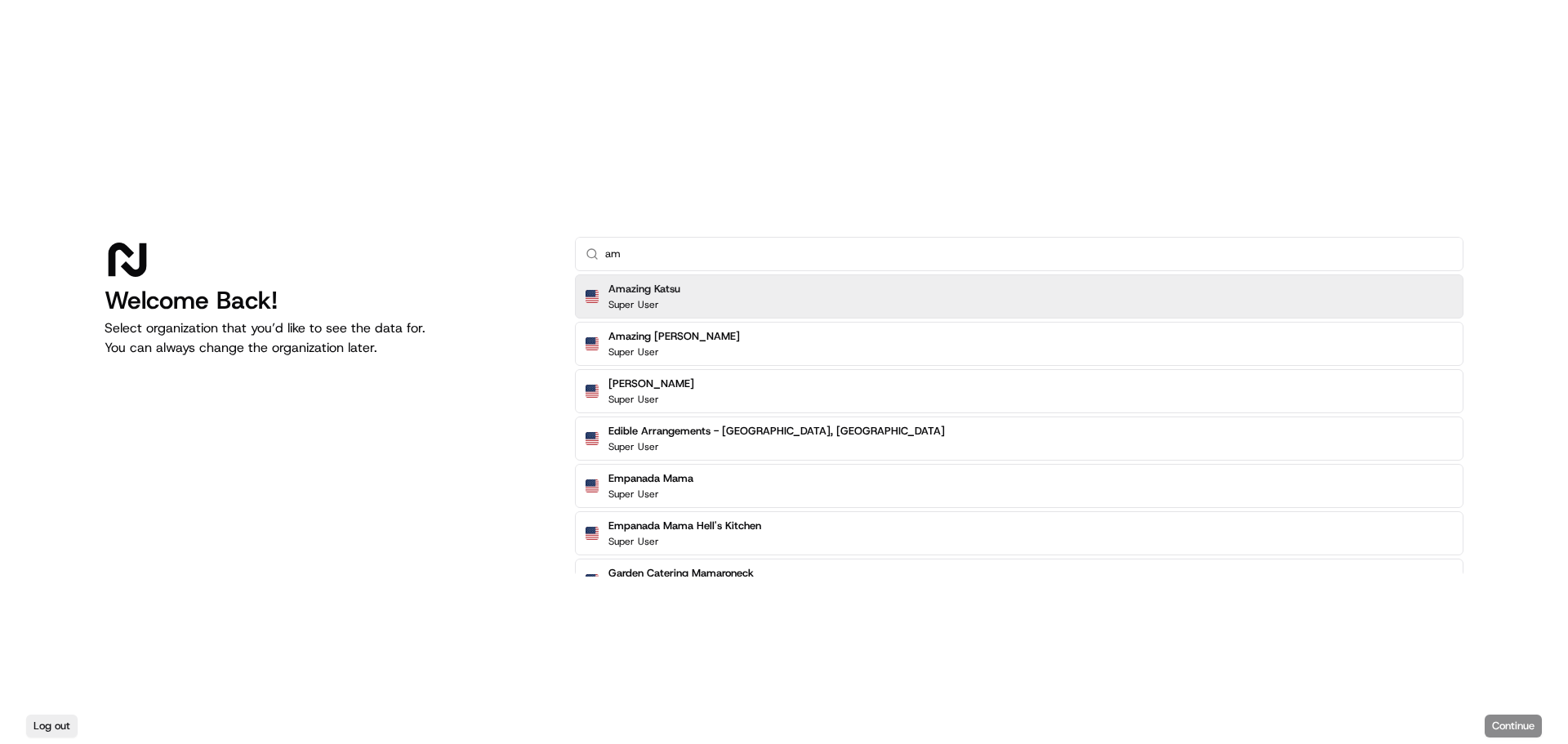
type input "a"
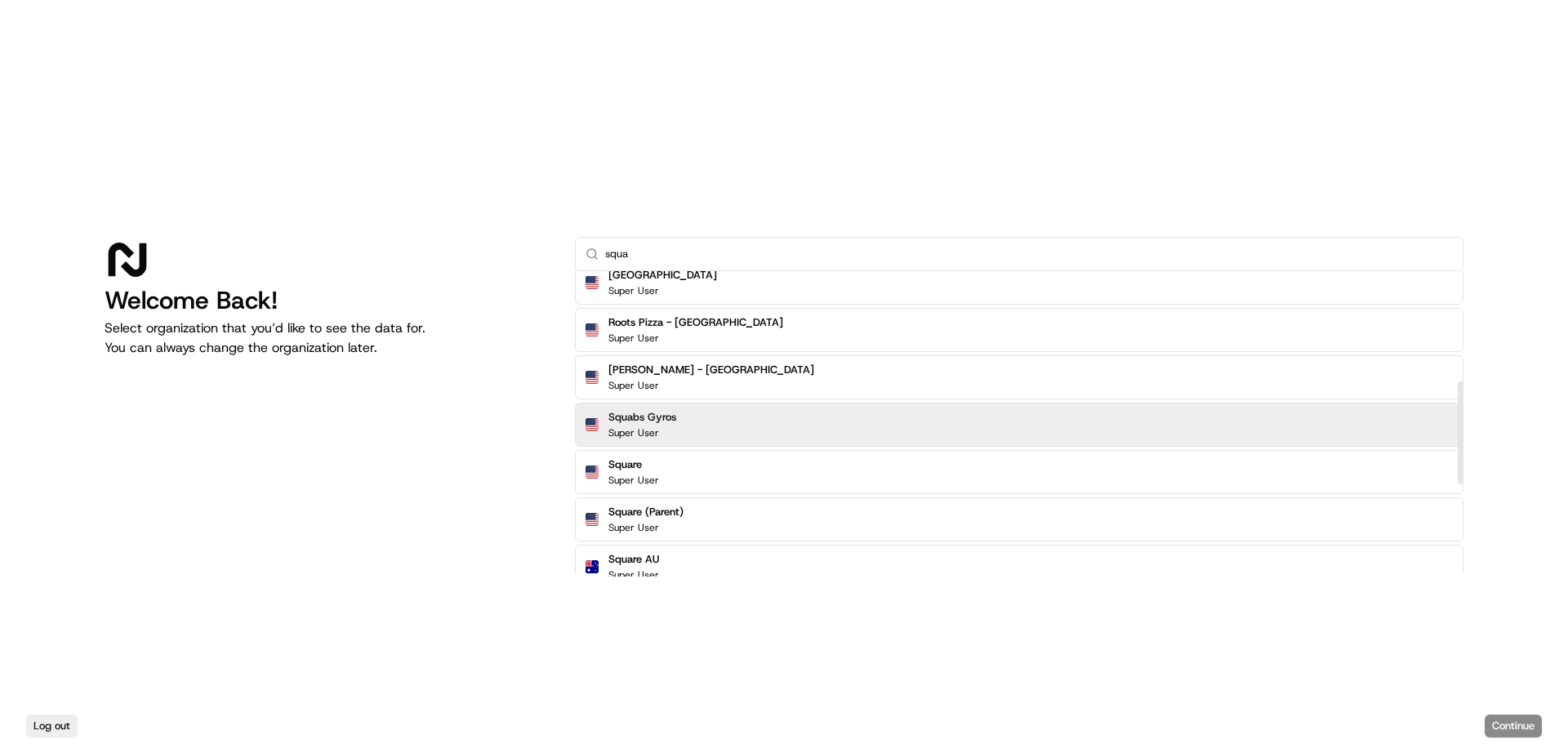
scroll to position [327, 0]
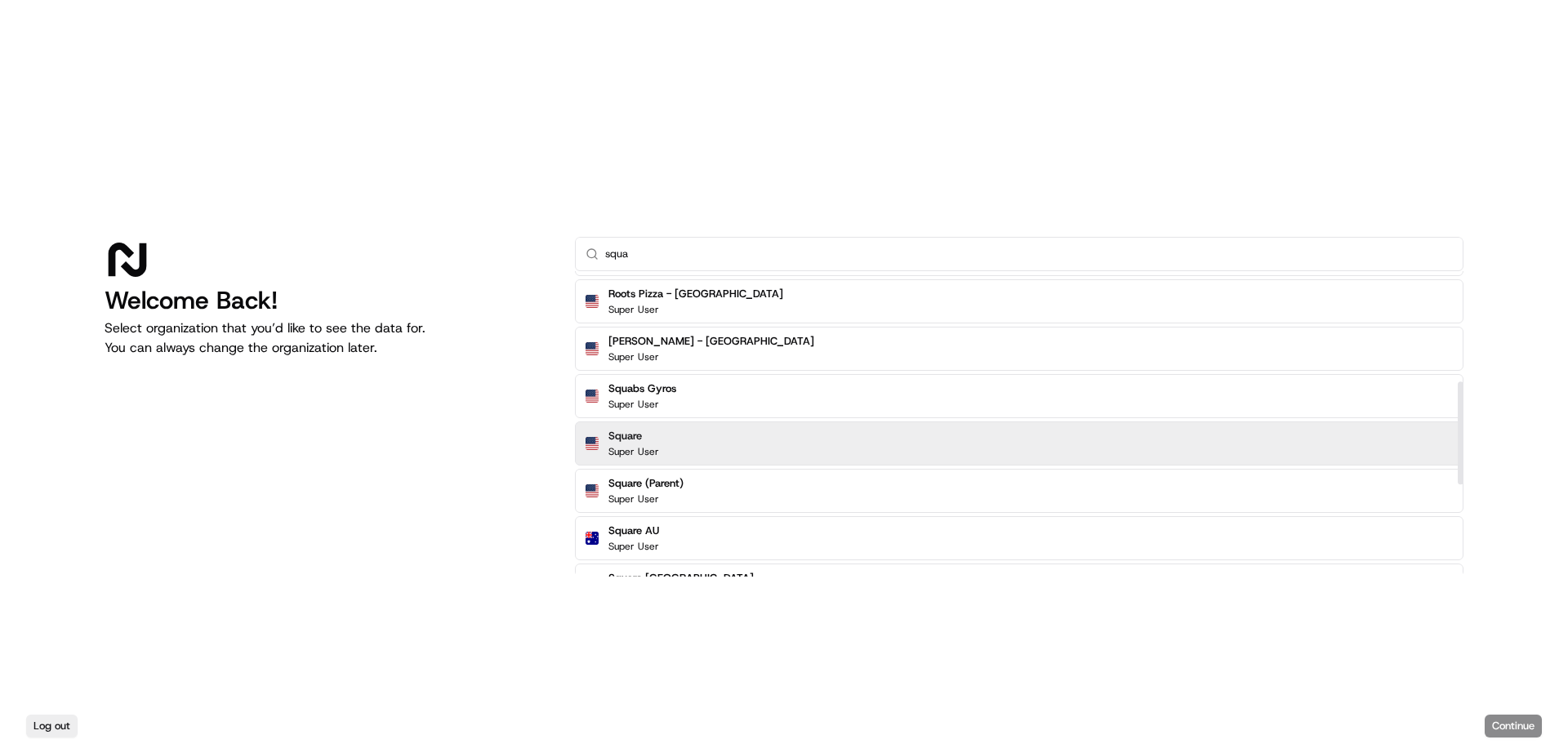
type input "squa"
click at [708, 431] on div "Square Super User" at bounding box center [1019, 443] width 889 height 44
click at [1502, 717] on button "Continue" at bounding box center [1513, 726] width 57 height 23
